Goal: Book appointment/travel/reservation

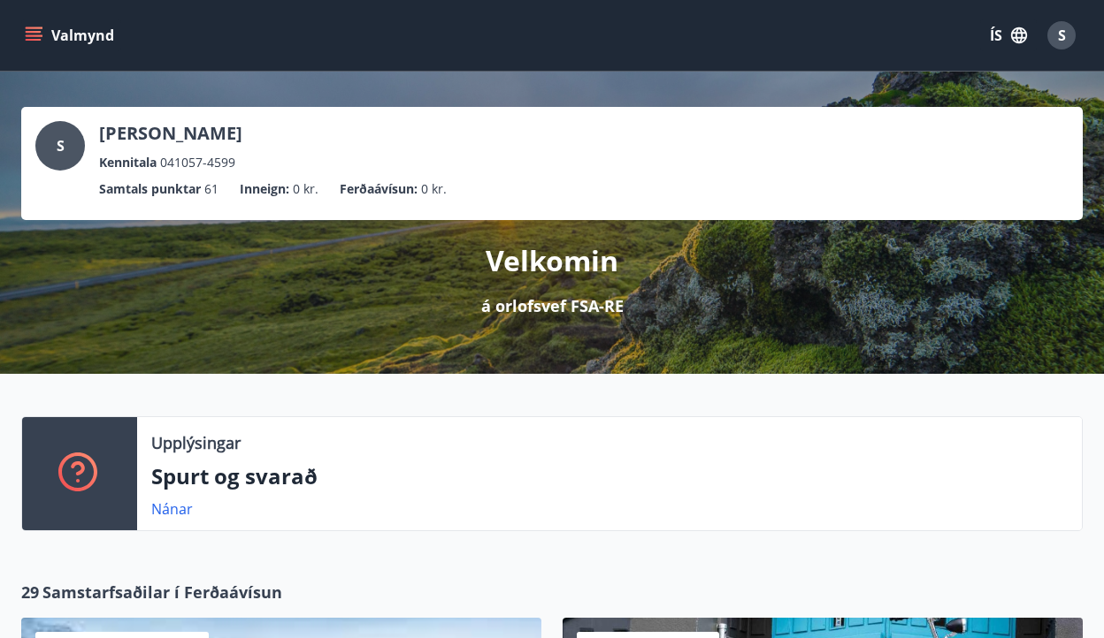
click at [38, 38] on icon "menu" at bounding box center [34, 36] width 18 height 18
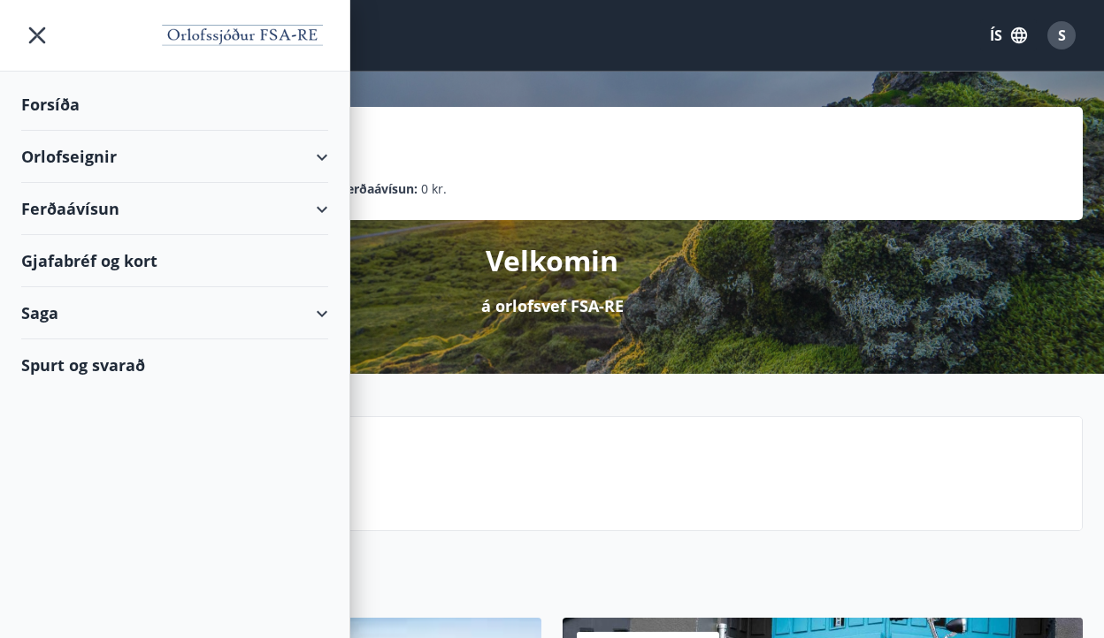
click at [172, 156] on div "Orlofseignir" at bounding box center [174, 157] width 307 height 52
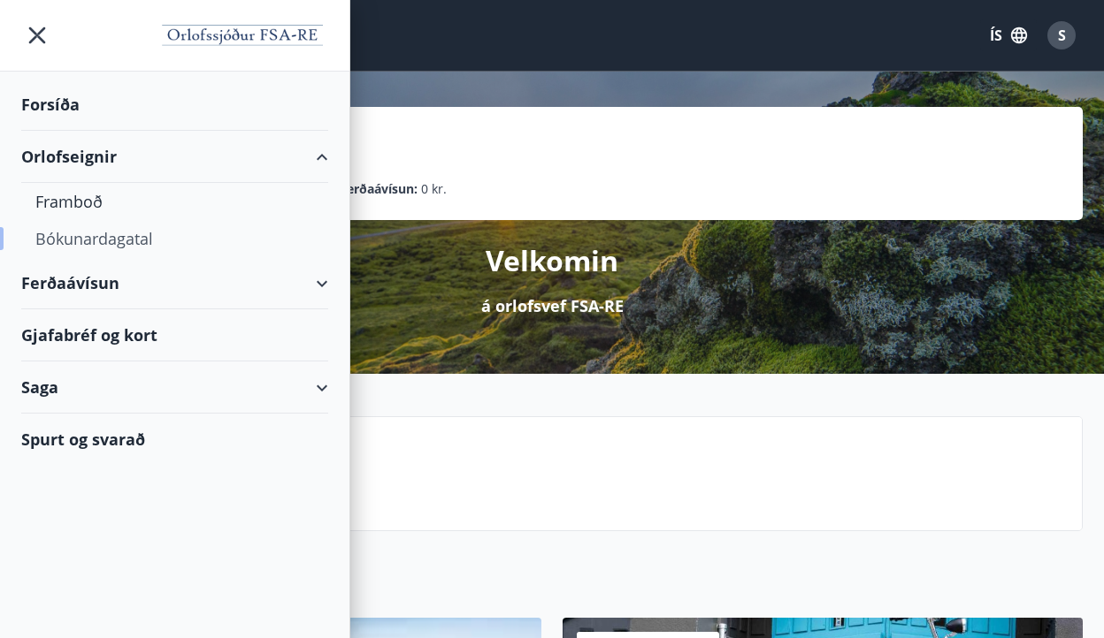
click at [114, 242] on div "Bókunardagatal" at bounding box center [174, 238] width 279 height 37
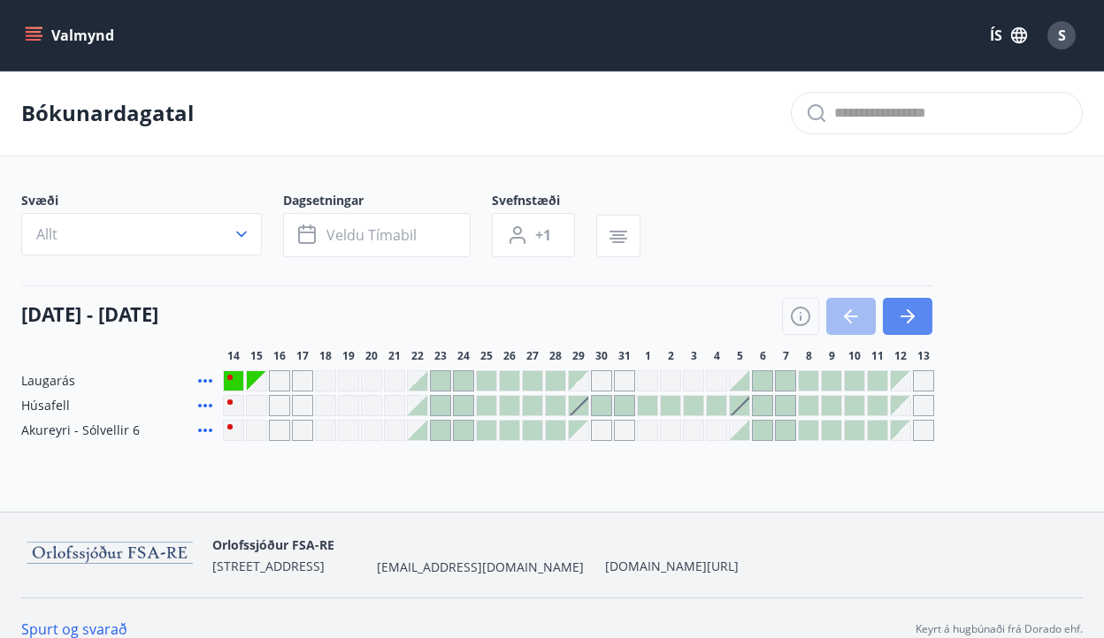
click at [914, 313] on icon "button" at bounding box center [907, 316] width 21 height 21
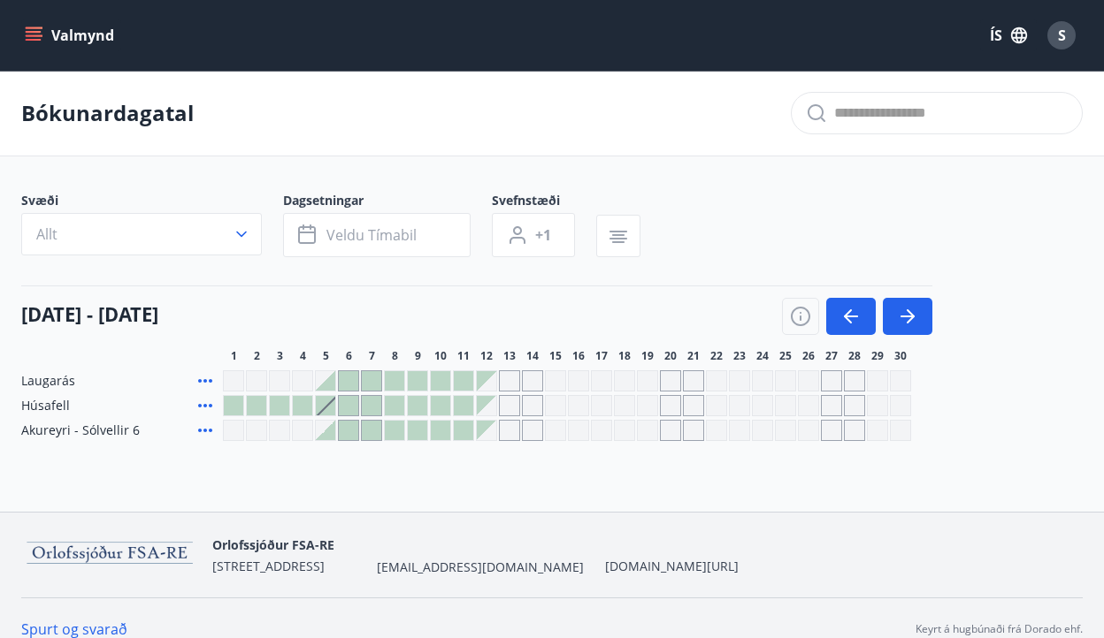
click at [650, 433] on div "Gráir dagar eru ekki bókanlegir" at bounding box center [647, 430] width 21 height 21
click at [525, 483] on div "Bókunardagatal Svæði Allt Dagsetningar Veldu tímabil Svefnstæði +1 [DATE] - [DA…" at bounding box center [552, 291] width 1104 height 441
click at [1000, 462] on div "Bókunardagatal Svæði Allt Dagsetningar Veldu tímabil Svefnstæði +1 [DATE] - [DA…" at bounding box center [552, 291] width 1104 height 441
